Goal: Task Accomplishment & Management: Manage account settings

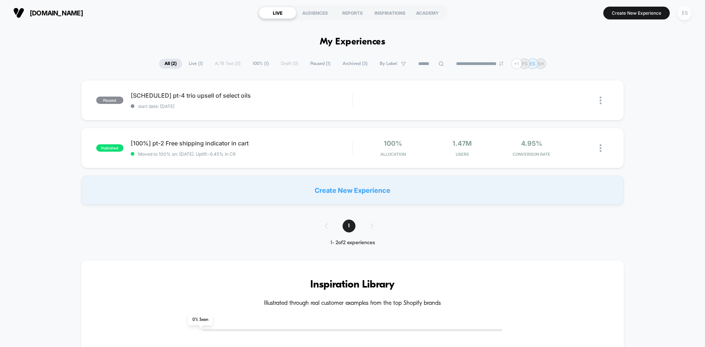
drag, startPoint x: 686, startPoint y: 15, endPoint x: 683, endPoint y: 19, distance: 5.0
click at [686, 15] on div "ES" at bounding box center [684, 13] width 14 height 14
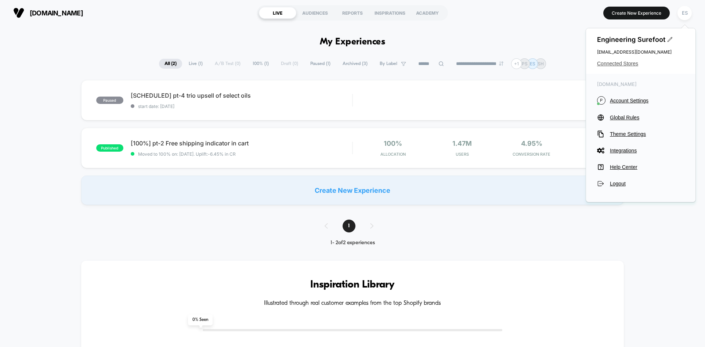
click at [614, 64] on span "Connected Stores" at bounding box center [640, 64] width 87 height 6
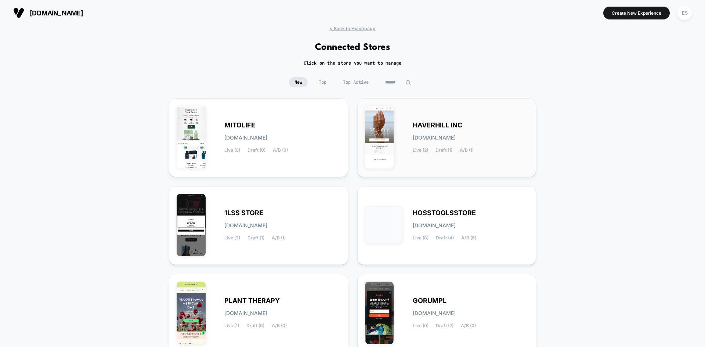
click at [426, 124] on span "HAVERHILL INC" at bounding box center [438, 125] width 50 height 5
